Goal: Task Accomplishment & Management: Use online tool/utility

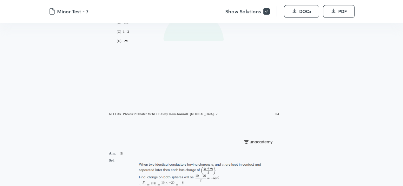
scroll to position [1021, 0]
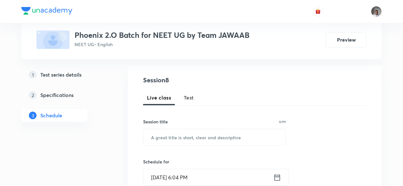
scroll to position [69, 0]
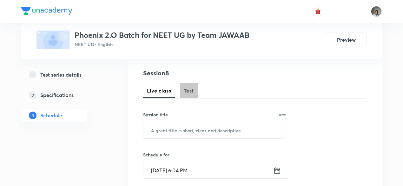
click at [190, 88] on span "Test" at bounding box center [189, 91] width 10 height 8
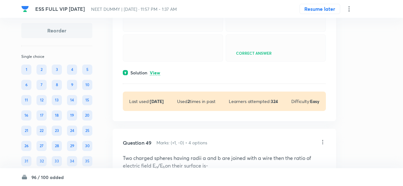
scroll to position [8877, 0]
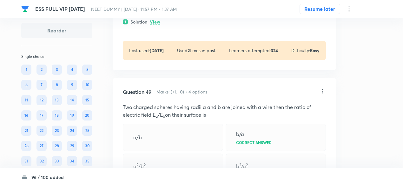
click at [157, 24] on p "View" at bounding box center [155, 22] width 10 height 5
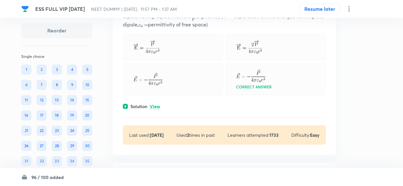
scroll to position [94, 0]
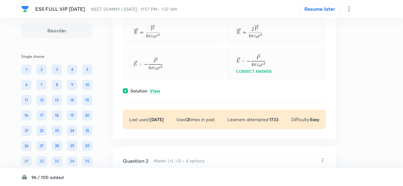
click at [157, 92] on p "View" at bounding box center [155, 91] width 10 height 5
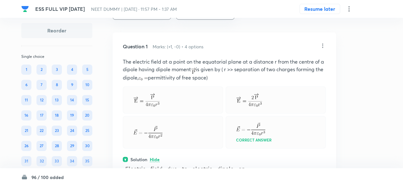
scroll to position [24, 0]
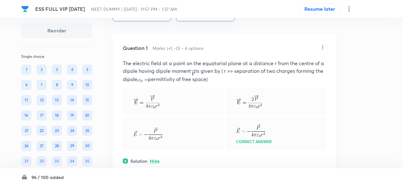
drag, startPoint x: 314, startPoint y: 67, endPoint x: 324, endPoint y: 46, distance: 22.6
click at [324, 46] on div "Question 1 Marks: (+1, -0) • 4 options The electric field at a point on the equ…" at bounding box center [225, 154] width 224 height 240
click at [324, 46] on icon at bounding box center [323, 47] width 6 height 6
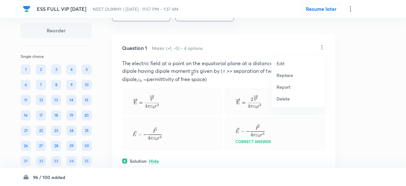
click at [286, 77] on p "Replace" at bounding box center [285, 75] width 17 height 7
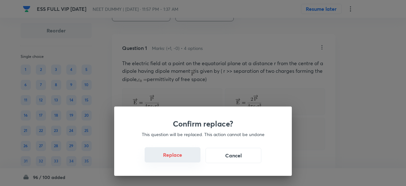
click at [176, 160] on button "Replace" at bounding box center [173, 154] width 56 height 15
click at [176, 160] on button "Replace" at bounding box center [173, 155] width 56 height 15
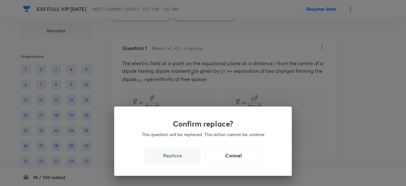
click at [176, 160] on button "Replace" at bounding box center [173, 155] width 56 height 15
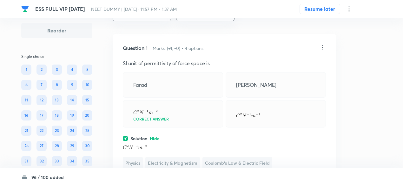
click at [324, 48] on icon at bounding box center [323, 47] width 6 height 6
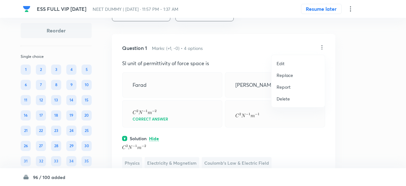
click at [290, 75] on p "Replace" at bounding box center [285, 75] width 17 height 7
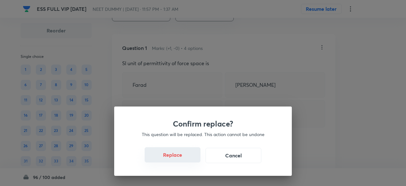
click at [178, 154] on button "Replace" at bounding box center [173, 154] width 56 height 15
click at [178, 156] on button "Replace" at bounding box center [173, 154] width 56 height 15
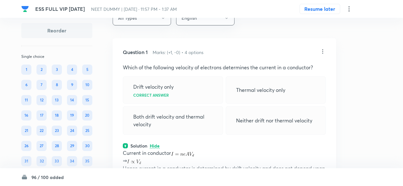
scroll to position [19, 0]
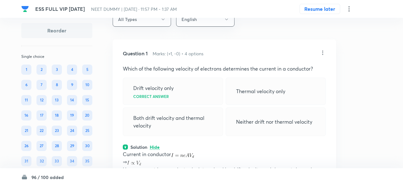
click at [323, 55] on icon at bounding box center [323, 53] width 6 height 6
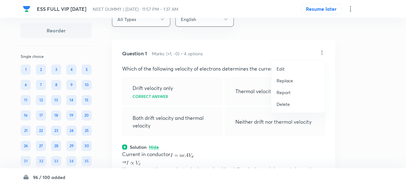
click at [285, 82] on p "Replace" at bounding box center [285, 80] width 17 height 7
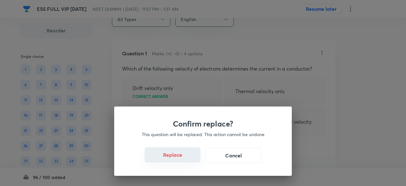
click at [176, 157] on button "Replace" at bounding box center [173, 154] width 56 height 15
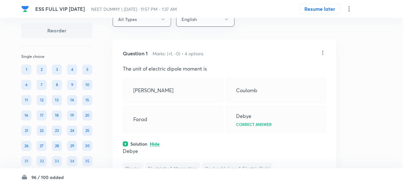
click at [326, 52] on icon at bounding box center [323, 53] width 6 height 6
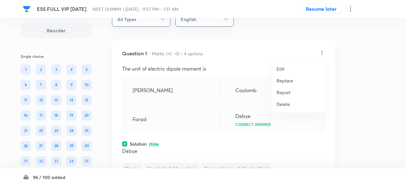
click at [288, 80] on p "Replace" at bounding box center [285, 80] width 17 height 7
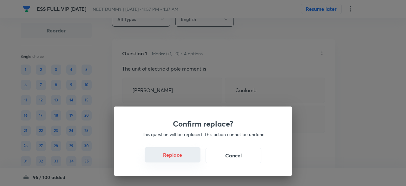
click at [178, 160] on button "Replace" at bounding box center [173, 154] width 56 height 15
click at [178, 160] on div "Confirm replace? This question will be replaced. This action cannot be undone R…" at bounding box center [203, 140] width 178 height 69
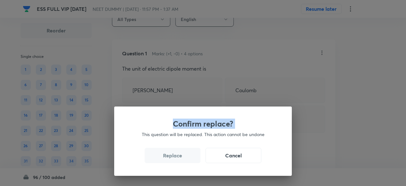
click at [178, 160] on div "Confirm replace? This question will be replaced. This action cannot be undone R…" at bounding box center [203, 93] width 406 height 186
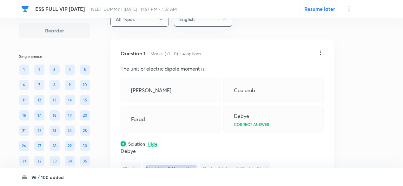
click at [178, 160] on div "Debye Physics Electricity & Magnetism Coulomb's Law & Electric Field" at bounding box center [222, 160] width 203 height 27
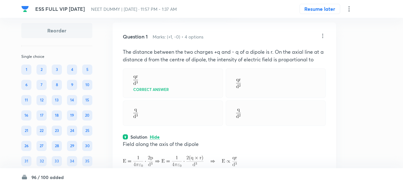
scroll to position [34, 0]
click at [325, 36] on icon at bounding box center [323, 37] width 6 height 6
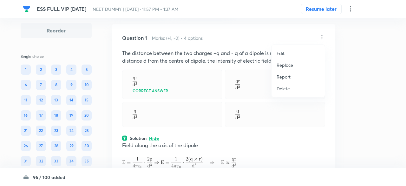
click at [284, 65] on p "Replace" at bounding box center [285, 65] width 17 height 7
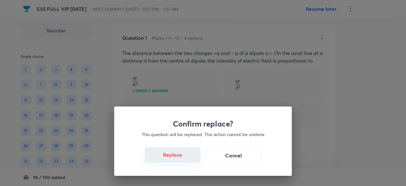
click at [184, 157] on button "Replace" at bounding box center [173, 154] width 56 height 15
click at [181, 158] on button "Replace" at bounding box center [173, 154] width 56 height 15
click at [181, 158] on button "Replace" at bounding box center [173, 155] width 56 height 15
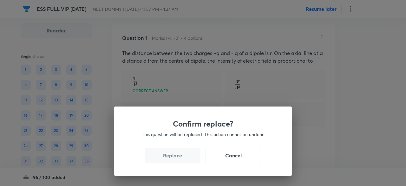
click at [181, 158] on button "Replace" at bounding box center [173, 155] width 56 height 15
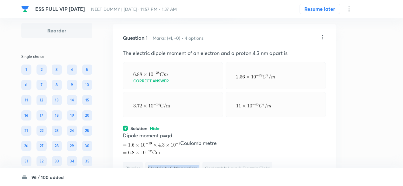
click at [181, 158] on div "Dipole moment p=qd Coulomb metre Physics Electricity & Magnetism Coulomb's Law …" at bounding box center [224, 152] width 203 height 42
click at [322, 39] on icon at bounding box center [323, 37] width 6 height 6
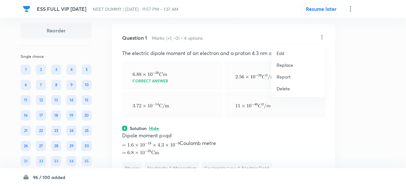
click at [287, 64] on p "Replace" at bounding box center [285, 65] width 17 height 7
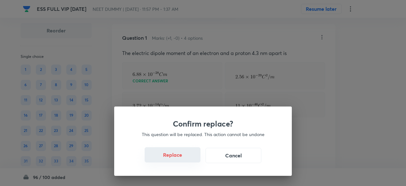
click at [184, 158] on button "Replace" at bounding box center [173, 154] width 56 height 15
click at [184, 158] on button "Replace" at bounding box center [173, 155] width 56 height 15
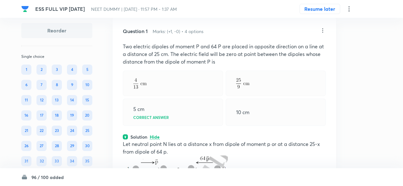
scroll to position [36, 0]
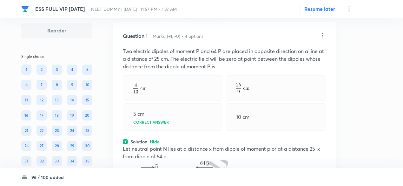
click at [322, 36] on icon at bounding box center [323, 35] width 6 height 6
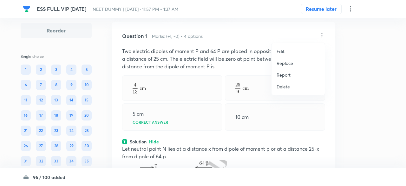
click at [283, 66] on p "Replace" at bounding box center [285, 63] width 17 height 7
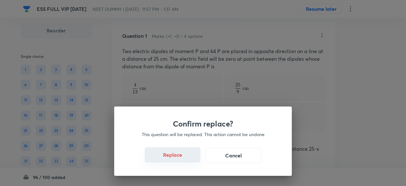
click at [178, 160] on button "Replace" at bounding box center [173, 154] width 56 height 15
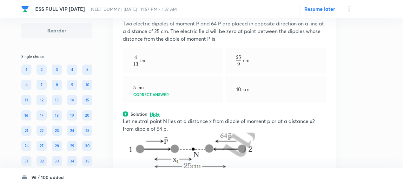
scroll to position [34, 0]
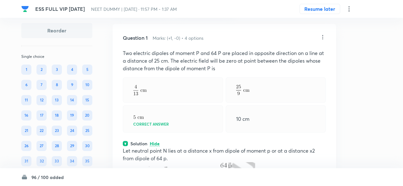
click at [320, 33] on div "Question 1 Marks: (+1, -0) • 4 options Two electric dipoles of moment P and 64 …" at bounding box center [225, 158] width 224 height 269
click at [323, 38] on icon at bounding box center [323, 37] width 6 height 6
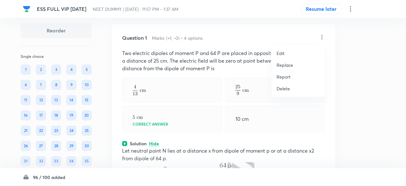
click at [284, 66] on p "Replace" at bounding box center [285, 65] width 17 height 7
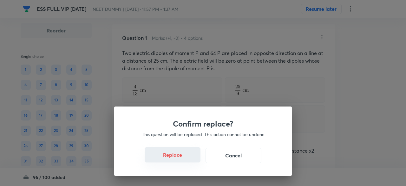
click at [192, 160] on button "Replace" at bounding box center [173, 154] width 56 height 15
click at [192, 160] on button "Replace" at bounding box center [173, 155] width 56 height 15
click at [192, 160] on div "Confirm replace? This question will be replaced. This action cannot be undone R…" at bounding box center [203, 93] width 406 height 186
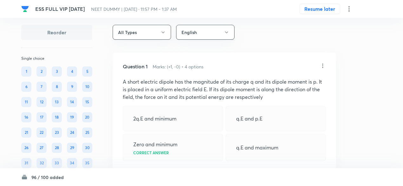
scroll to position [0, 0]
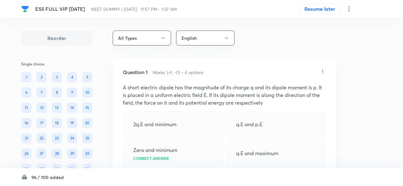
click at [323, 74] on icon at bounding box center [323, 71] width 6 height 6
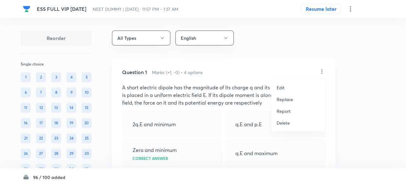
click at [290, 96] on p "Replace" at bounding box center [285, 99] width 17 height 7
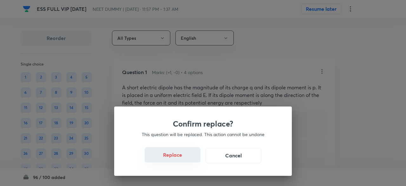
click at [181, 157] on button "Replace" at bounding box center [173, 154] width 56 height 15
click at [183, 158] on button "Replace" at bounding box center [173, 154] width 56 height 15
click at [183, 158] on button "Replace" at bounding box center [173, 155] width 56 height 15
click at [183, 158] on div "Confirm replace? This question will be replaced. This action cannot be undone R…" at bounding box center [203, 140] width 178 height 69
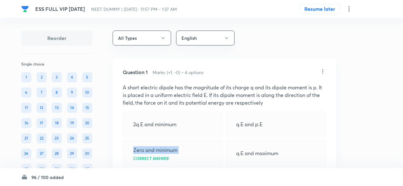
click at [183, 158] on div "Zero and minimum Correct answer" at bounding box center [173, 152] width 100 height 27
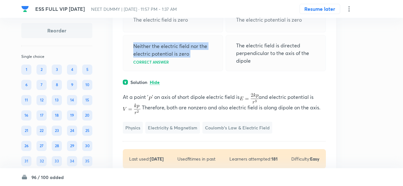
scroll to position [89, 0]
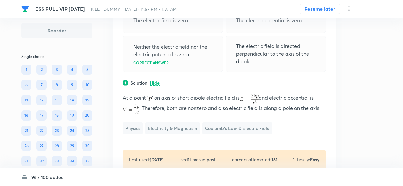
click at [183, 158] on div "Question 1 Marks: (+1, -0) • 4 options At a point on the axis (but not inside t…" at bounding box center [225, 75] width 224 height 210
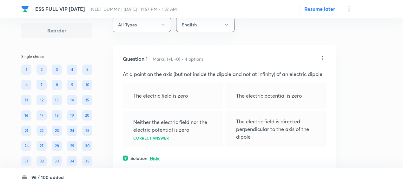
scroll to position [0, 0]
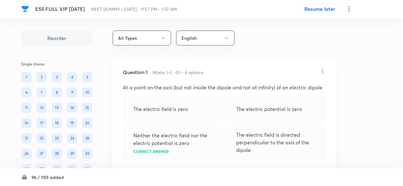
click at [321, 71] on icon at bounding box center [323, 71] width 6 height 6
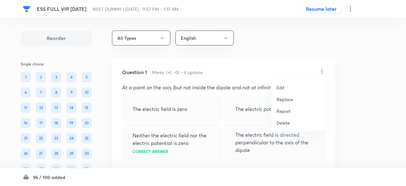
click at [289, 100] on p "Replace" at bounding box center [285, 99] width 17 height 7
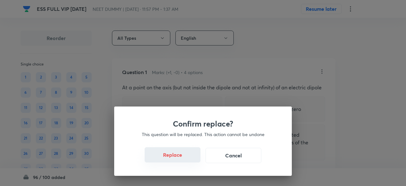
click at [184, 159] on button "Replace" at bounding box center [173, 154] width 56 height 15
click at [184, 161] on button "Replace" at bounding box center [173, 154] width 56 height 15
click at [184, 161] on button "Replace" at bounding box center [173, 155] width 56 height 15
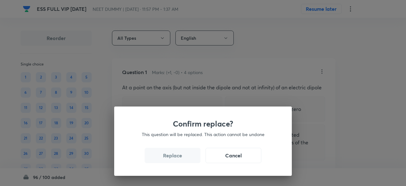
click at [184, 161] on button "Replace" at bounding box center [173, 155] width 56 height 15
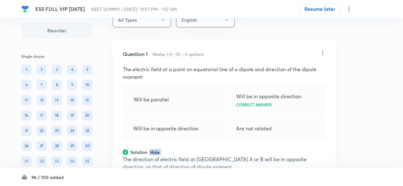
scroll to position [17, 0]
click at [324, 53] on icon at bounding box center [323, 54] width 6 height 6
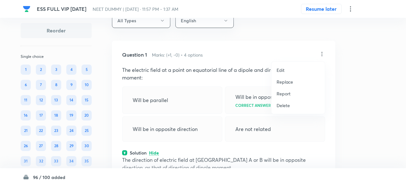
click at [288, 82] on p "Replace" at bounding box center [285, 81] width 17 height 7
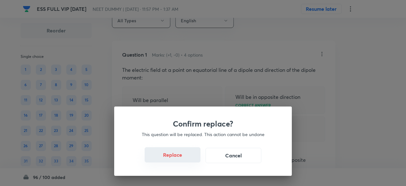
click at [189, 158] on button "Replace" at bounding box center [173, 154] width 56 height 15
click at [188, 160] on button "Replace" at bounding box center [173, 154] width 56 height 15
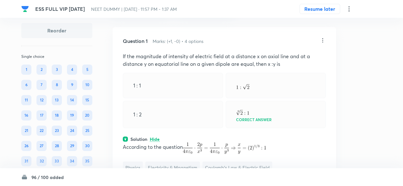
scroll to position [30, 0]
click at [323, 44] on icon at bounding box center [323, 41] width 6 height 6
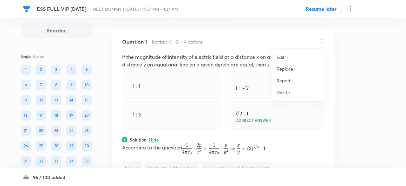
click at [289, 68] on p "Replace" at bounding box center [285, 68] width 17 height 7
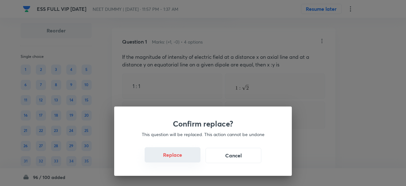
click at [183, 154] on button "Replace" at bounding box center [173, 154] width 56 height 15
click at [182, 158] on button "Replace" at bounding box center [173, 154] width 56 height 15
click at [182, 158] on button "Replace" at bounding box center [173, 155] width 56 height 15
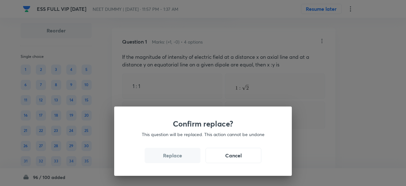
click at [182, 158] on button "Replace" at bounding box center [173, 155] width 56 height 15
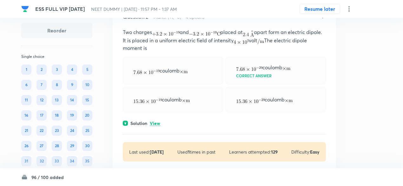
scroll to position [344, 0]
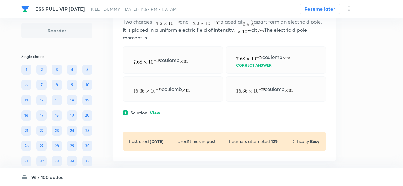
click at [160, 111] on p "View" at bounding box center [155, 113] width 10 height 5
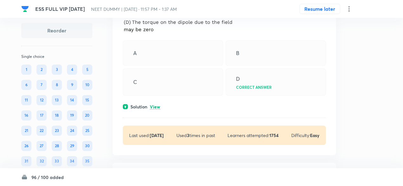
scroll to position [621, 0]
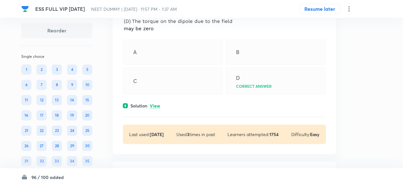
click at [154, 111] on div "Question 3 Marks: (+1, -0) • 4 options A B C D Correct answer Solution View Las…" at bounding box center [225, 44] width 224 height 219
click at [154, 108] on div "Question 3 Marks: (+1, -0) • 4 options A B C D Correct answer Solution View Las…" at bounding box center [225, 44] width 224 height 219
click at [156, 106] on p "View" at bounding box center [155, 106] width 10 height 5
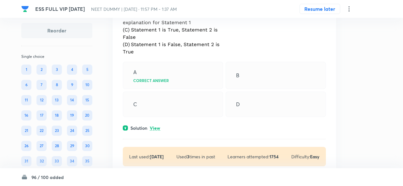
scroll to position [898, 0]
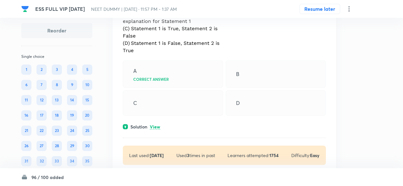
click at [157, 124] on p "View" at bounding box center [155, 126] width 10 height 5
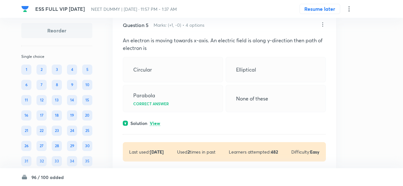
scroll to position [1112, 0]
click at [158, 121] on p "View" at bounding box center [155, 123] width 10 height 5
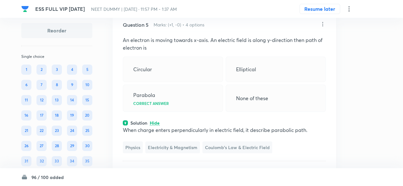
click at [322, 24] on icon at bounding box center [323, 24] width 6 height 6
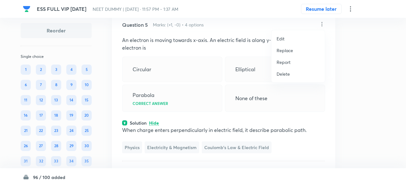
click at [289, 51] on p "Replace" at bounding box center [285, 50] width 17 height 7
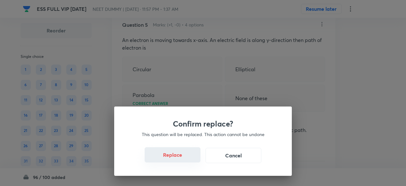
click at [181, 160] on button "Replace" at bounding box center [173, 154] width 56 height 15
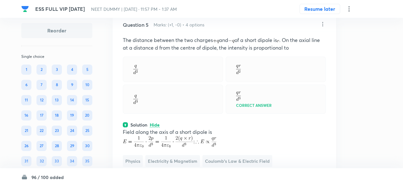
click at [324, 21] on icon at bounding box center [323, 24] width 6 height 6
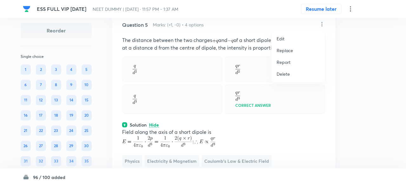
click at [281, 51] on p "Replace" at bounding box center [285, 50] width 17 height 7
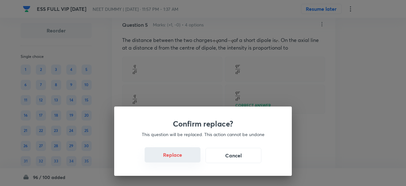
click at [181, 158] on button "Replace" at bounding box center [173, 154] width 56 height 15
click at [180, 158] on button "Replace" at bounding box center [173, 154] width 56 height 15
click at [180, 158] on div "Confirm replace? This question will be replaced. This action cannot be undone R…" at bounding box center [203, 140] width 178 height 69
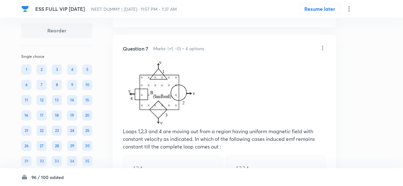
scroll to position [1454, 0]
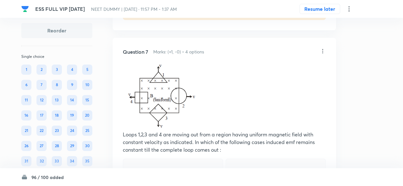
click at [324, 48] on icon at bounding box center [323, 51] width 6 height 6
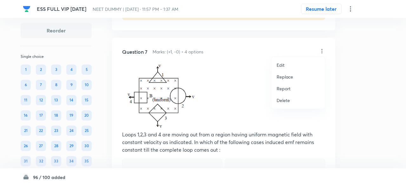
click at [284, 78] on p "Replace" at bounding box center [285, 76] width 17 height 7
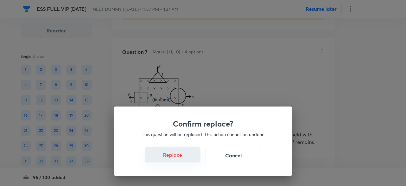
click at [180, 158] on button "Replace" at bounding box center [173, 154] width 56 height 15
click at [180, 158] on button "Replace" at bounding box center [173, 155] width 56 height 15
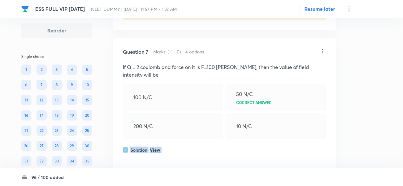
click at [180, 158] on div "Question 7 Marks: (+1, -0) • 4 options If Q = 2 coulomb and force on it is F=10…" at bounding box center [225, 118] width 224 height 160
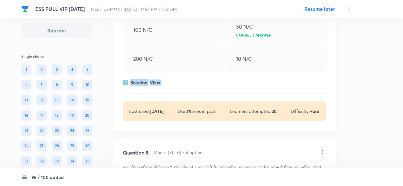
scroll to position [1527, 0]
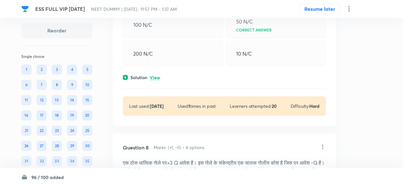
click at [157, 75] on p "View" at bounding box center [155, 77] width 10 height 5
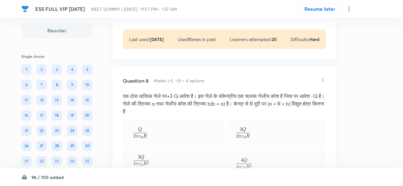
scroll to position [1622, 0]
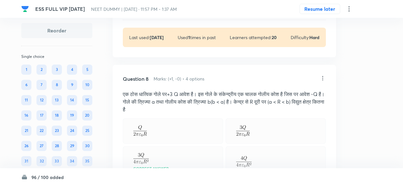
click at [322, 76] on icon at bounding box center [323, 78] width 6 height 6
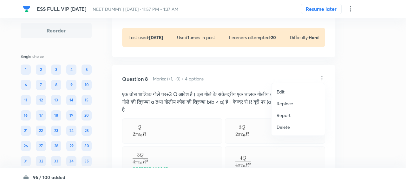
click at [276, 104] on li "Replace" at bounding box center [298, 103] width 53 height 12
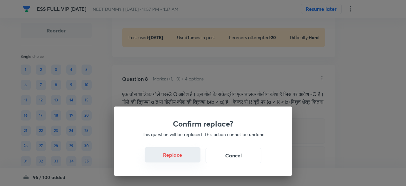
click at [191, 158] on button "Replace" at bounding box center [173, 154] width 56 height 15
click at [191, 158] on button "Replace" at bounding box center [173, 155] width 56 height 15
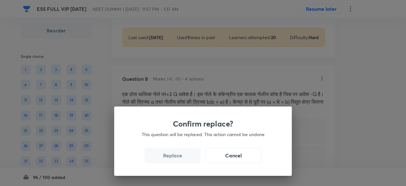
click at [191, 158] on button "Replace" at bounding box center [173, 155] width 56 height 15
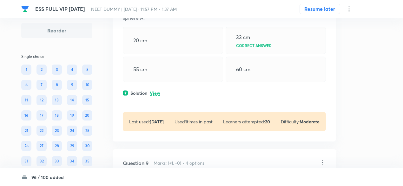
scroll to position [1721, 0]
click at [154, 86] on div "Question 8 Marks: (+1, -0) • 4 options Two small charged spheres A and B are ch…" at bounding box center [225, 53] width 224 height 176
click at [154, 91] on p "View" at bounding box center [155, 93] width 10 height 5
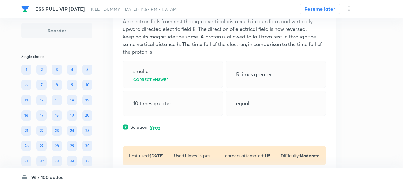
scroll to position [1905, 0]
click at [155, 124] on p "View" at bounding box center [155, 126] width 10 height 5
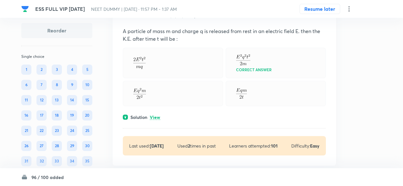
scroll to position [2114, 0]
click at [155, 114] on p "View" at bounding box center [155, 116] width 10 height 5
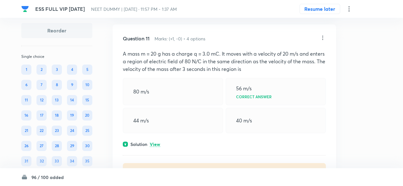
scroll to position [2324, 0]
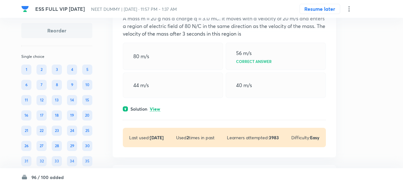
click at [156, 109] on div "Question 11 Marks: (+1, -0) • 4 options A mass m = 20 g has a charge q = 3.0 mC…" at bounding box center [225, 73] width 224 height 168
click at [156, 107] on p "View" at bounding box center [155, 109] width 10 height 5
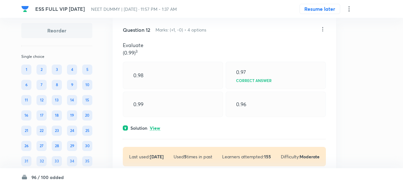
scroll to position [2514, 0]
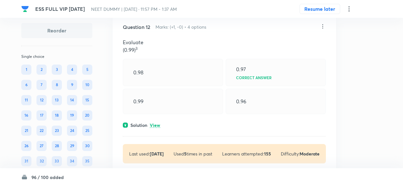
click at [158, 123] on p "View" at bounding box center [155, 125] width 10 height 5
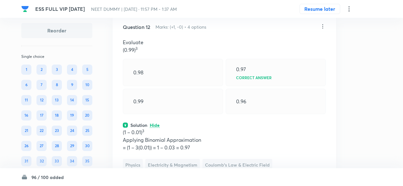
click at [324, 24] on icon at bounding box center [323, 26] width 6 height 6
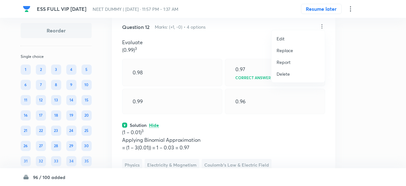
click at [293, 48] on li "Replace" at bounding box center [298, 50] width 53 height 12
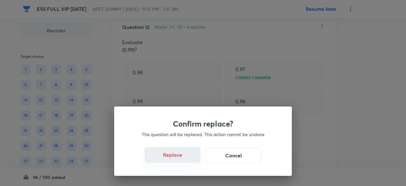
click at [180, 151] on button "Replace" at bounding box center [173, 154] width 56 height 15
click at [180, 155] on button "Replace" at bounding box center [173, 154] width 56 height 15
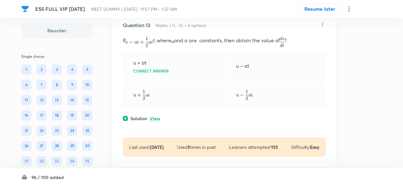
scroll to position [2748, 0]
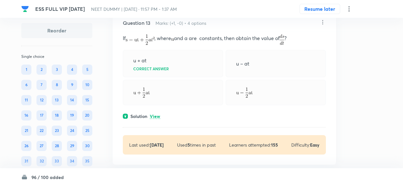
click at [323, 17] on div "ESS FULL VIP 19 TH OCT NEET DUMMY | Oct 26, 2025 · 11:57 PM - 1:37 AM Resume la…" at bounding box center [201, 9] width 361 height 18
click at [323, 21] on div at bounding box center [323, 22] width 6 height 7
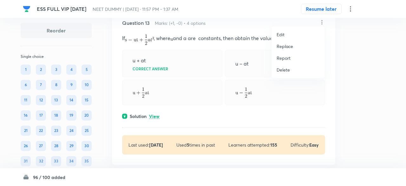
click at [290, 47] on p "Replace" at bounding box center [285, 46] width 17 height 7
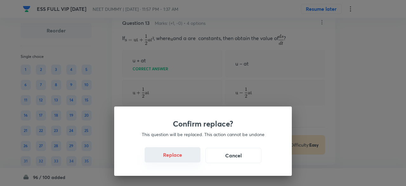
click at [182, 159] on button "Replace" at bounding box center [173, 154] width 56 height 15
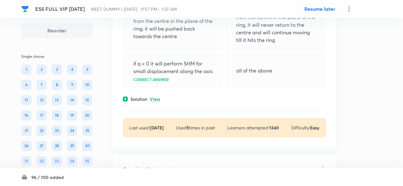
scroll to position [2873, 0]
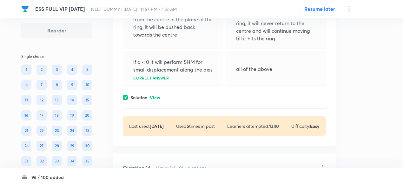
click at [153, 95] on p "View" at bounding box center [155, 97] width 10 height 5
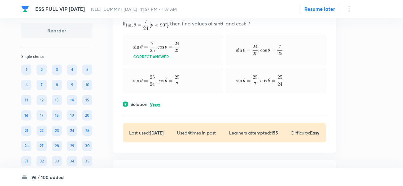
scroll to position [3158, 0]
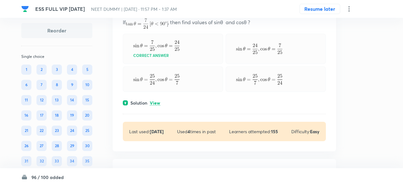
click at [153, 101] on p "View" at bounding box center [155, 103] width 10 height 5
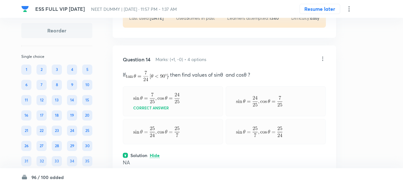
scroll to position [3102, 0]
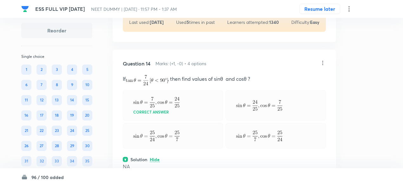
click at [324, 60] on icon at bounding box center [323, 63] width 6 height 6
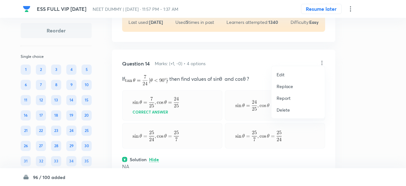
click at [288, 86] on p "Replace" at bounding box center [285, 86] width 17 height 7
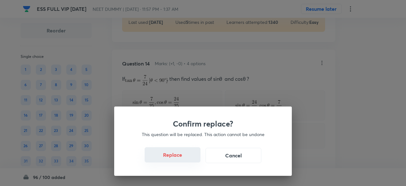
click at [182, 155] on button "Replace" at bounding box center [173, 154] width 56 height 15
click at [182, 158] on button "Replace" at bounding box center [173, 154] width 56 height 15
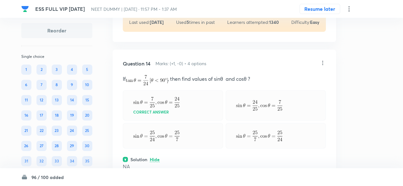
click at [182, 163] on p "NA" at bounding box center [224, 167] width 203 height 8
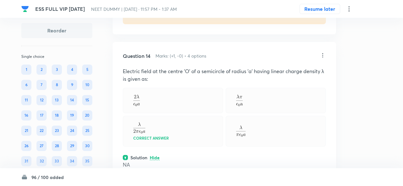
scroll to position [3106, 0]
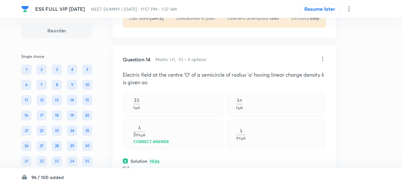
click at [323, 56] on icon at bounding box center [323, 59] width 6 height 6
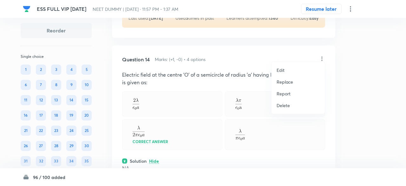
click at [291, 80] on p "Replace" at bounding box center [285, 81] width 17 height 7
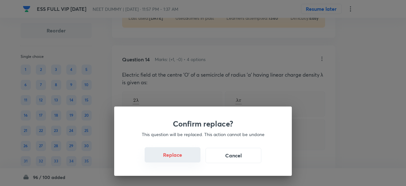
click at [178, 159] on button "Replace" at bounding box center [173, 154] width 56 height 15
click at [178, 159] on button "Replace" at bounding box center [173, 155] width 56 height 15
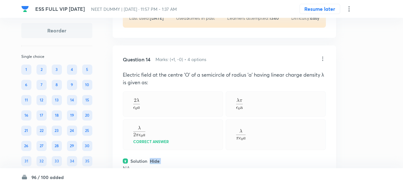
click at [178, 159] on div "Solution Hide" at bounding box center [224, 161] width 203 height 7
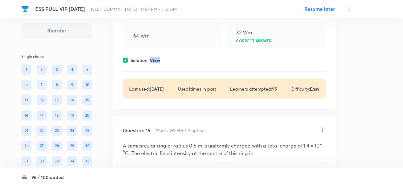
scroll to position [3204, 0]
click at [156, 58] on p "View" at bounding box center [155, 60] width 10 height 5
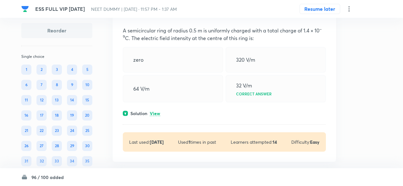
scroll to position [3347, 0]
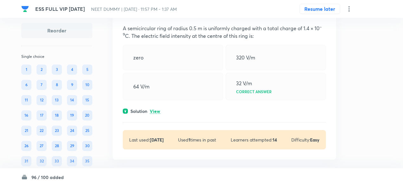
click at [157, 109] on p "View" at bounding box center [155, 111] width 10 height 5
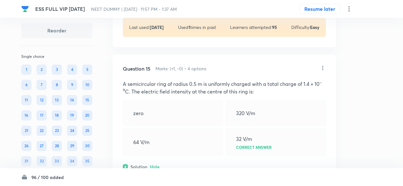
scroll to position [3292, 0]
click at [321, 65] on icon at bounding box center [323, 68] width 6 height 6
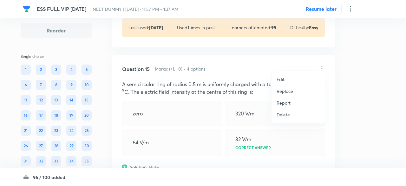
click at [286, 90] on p "Replace" at bounding box center [285, 91] width 17 height 7
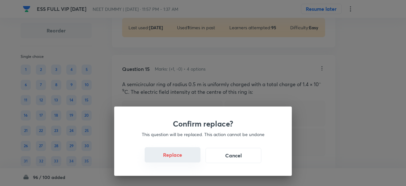
click at [179, 156] on button "Replace" at bounding box center [173, 154] width 56 height 15
click at [181, 160] on button "Replace" at bounding box center [173, 154] width 56 height 15
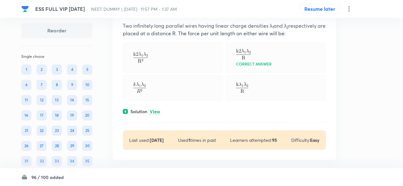
scroll to position [3612, 0]
click at [156, 109] on p "View" at bounding box center [155, 111] width 10 height 5
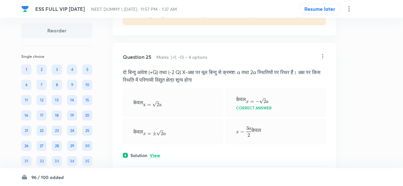
scroll to position [5410, 0]
